Goal: Book appointment/travel/reservation

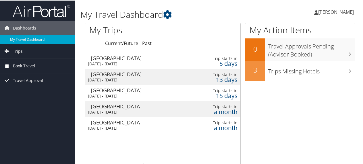
click at [32, 64] on span "Book Travel" at bounding box center [24, 65] width 22 height 14
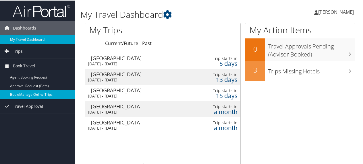
click at [24, 92] on link "Book/Manage Online Trips" at bounding box center [37, 94] width 75 height 9
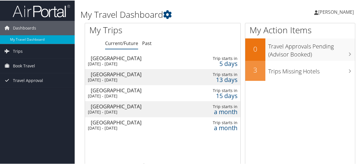
click at [124, 108] on div "Las Vegas" at bounding box center [139, 105] width 97 height 5
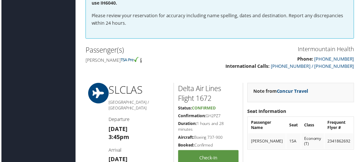
scroll to position [144, 0]
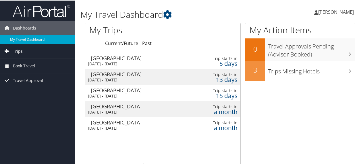
click at [21, 51] on span "Trips" at bounding box center [18, 51] width 10 height 14
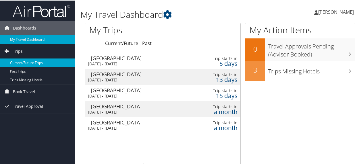
click at [26, 63] on link "Current/Future Trips" at bounding box center [37, 62] width 75 height 9
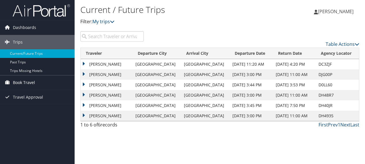
click at [20, 80] on span "Book Travel" at bounding box center [24, 83] width 22 height 14
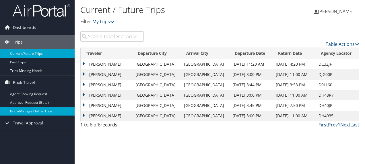
click at [29, 108] on link "Book/Manage Online Trips" at bounding box center [37, 111] width 75 height 9
